Goal: Transaction & Acquisition: Purchase product/service

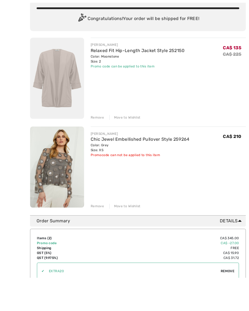
scroll to position [74, 0]
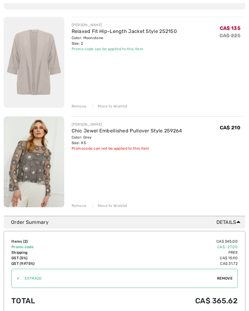
click at [93, 129] on link "Chic Jewel Embellished Pullover Style 259264" at bounding box center [127, 131] width 111 height 6
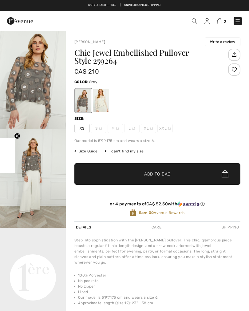
checkbox input "true"
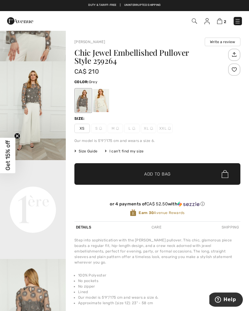
click at [237, 22] on img at bounding box center [238, 21] width 6 height 6
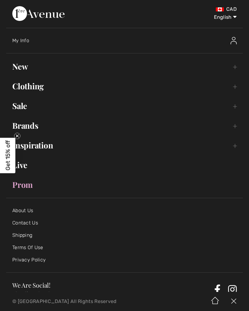
click at [34, 128] on link "Brands Open submenu" at bounding box center [124, 126] width 237 height 14
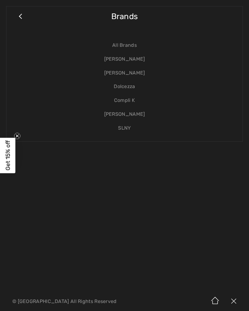
click at [129, 73] on link "[PERSON_NAME]" at bounding box center [125, 73] width 224 height 14
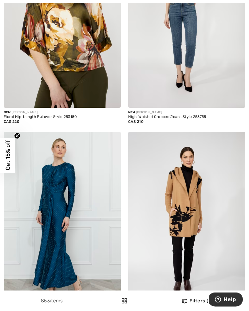
scroll to position [270, 0]
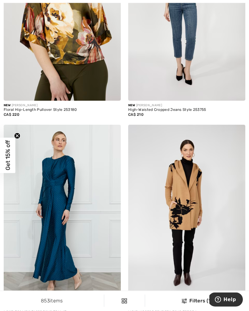
click at [58, 203] on img at bounding box center [62, 213] width 117 height 176
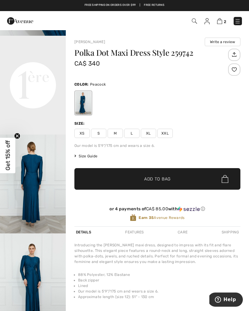
scroll to position [203, 0]
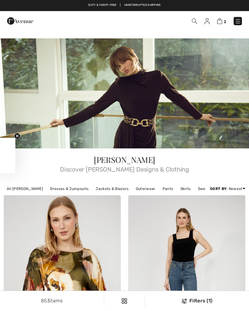
scroll to position [280, 0]
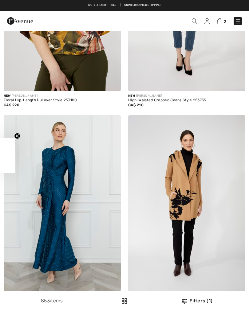
checkbox input "true"
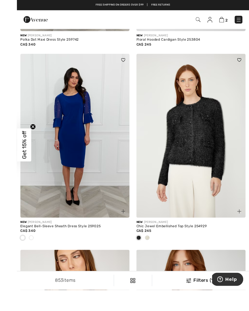
scroll to position [573, 0]
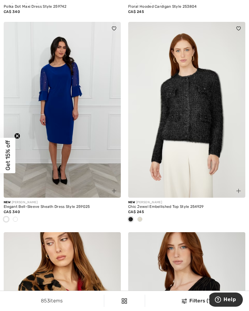
click at [141, 220] on span at bounding box center [139, 218] width 5 height 5
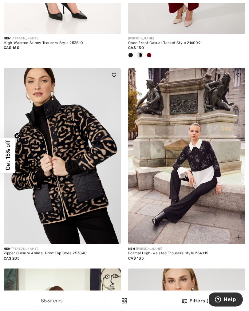
scroll to position [1589, 0]
click at [201, 157] on img at bounding box center [186, 156] width 117 height 176
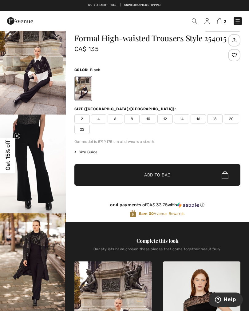
scroll to position [9, 0]
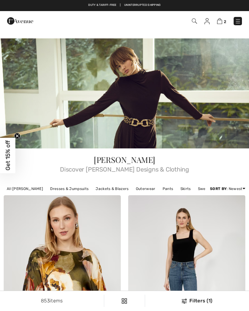
checkbox input "true"
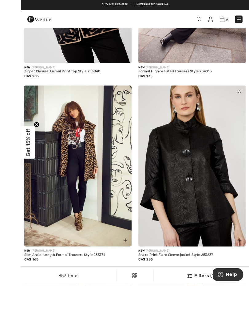
scroll to position [1806, 0]
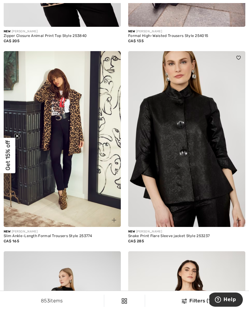
click at [188, 165] on img at bounding box center [186, 139] width 117 height 176
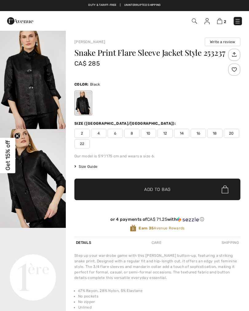
checkbox input "true"
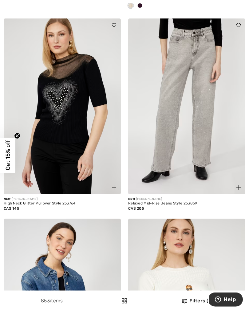
scroll to position [3311, 0]
click at [206, 127] on img at bounding box center [186, 106] width 117 height 176
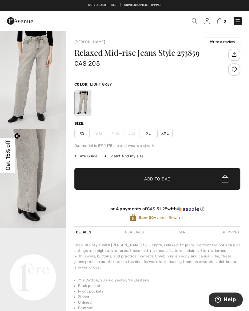
click at [153, 180] on span "Add to Bag" at bounding box center [157, 179] width 26 height 6
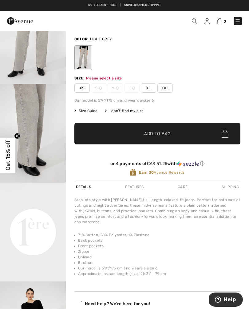
scroll to position [76, 0]
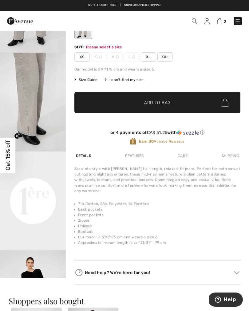
click at [82, 58] on span "XS" at bounding box center [81, 56] width 15 height 9
click at [132, 94] on span "✔ Added to Bag Add to Bag" at bounding box center [157, 103] width 166 height 22
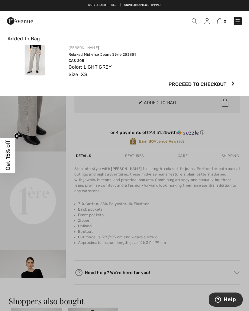
scroll to position [0, 0]
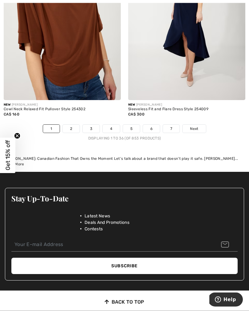
scroll to position [3805, 0]
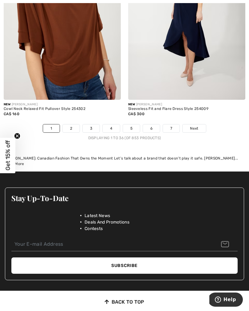
click at [72, 124] on link "2" at bounding box center [71, 128] width 17 height 8
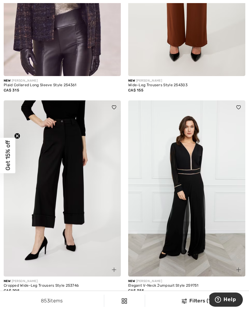
scroll to position [895, 0]
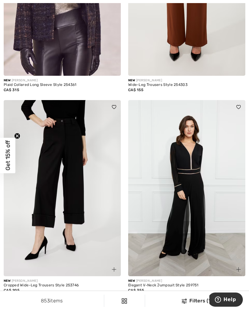
click at [65, 189] on img at bounding box center [62, 188] width 117 height 176
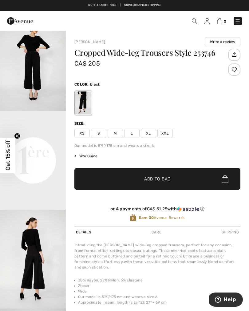
scroll to position [117, 0]
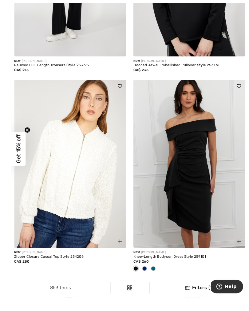
scroll to position [1761, 0]
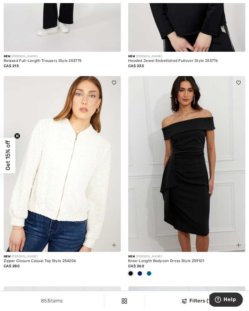
click at [63, 169] on img at bounding box center [62, 164] width 117 height 176
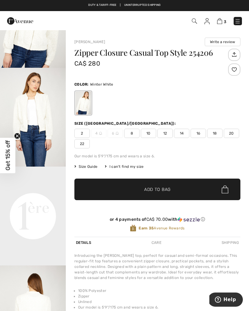
scroll to position [66, 0]
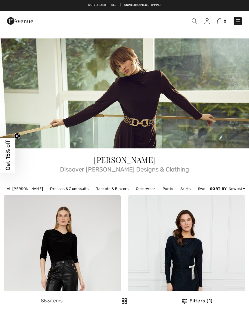
scroll to position [1770, 0]
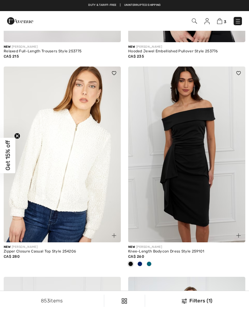
checkbox input "true"
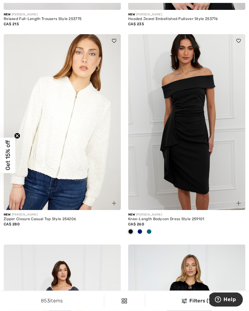
scroll to position [1811, 0]
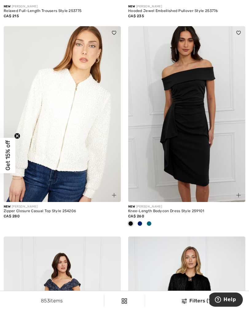
click at [143, 223] on div at bounding box center [139, 224] width 9 height 10
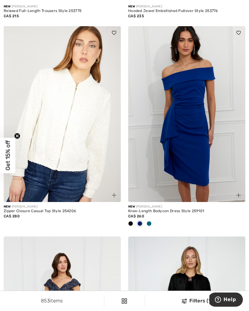
click at [151, 223] on div at bounding box center [149, 224] width 9 height 10
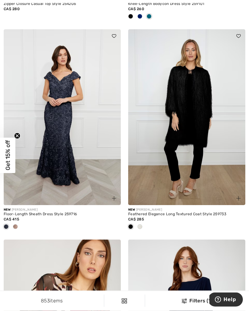
scroll to position [2018, 0]
click at [143, 224] on div at bounding box center [139, 227] width 9 height 10
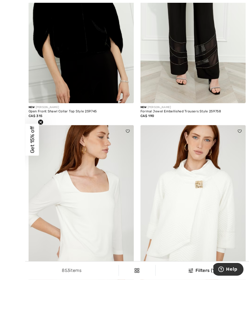
scroll to position [3233, 0]
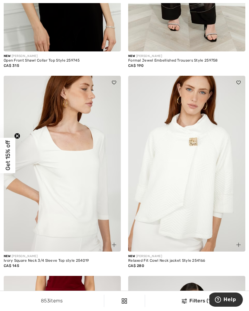
click at [195, 172] on img at bounding box center [186, 164] width 117 height 176
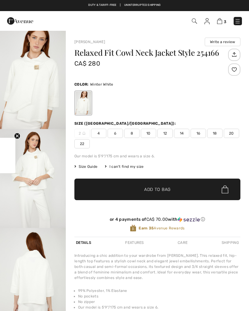
checkbox input "true"
